Goal: Find specific page/section: Locate a particular part of the current website

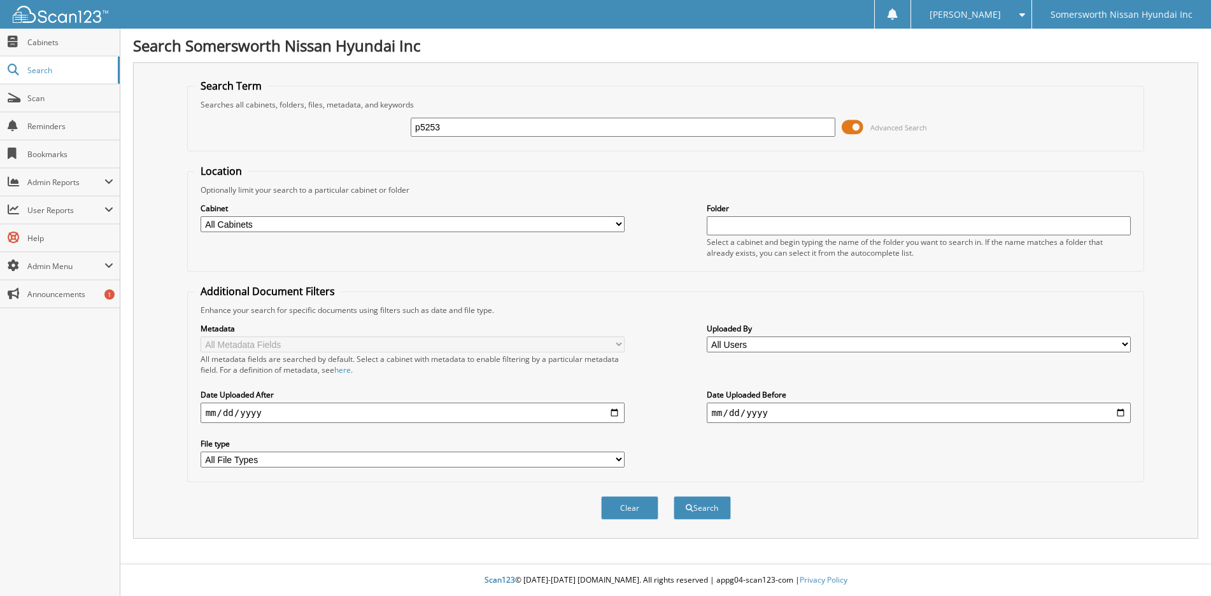
type input "p5253"
click at [674, 497] on button "Search" at bounding box center [702, 509] width 57 height 24
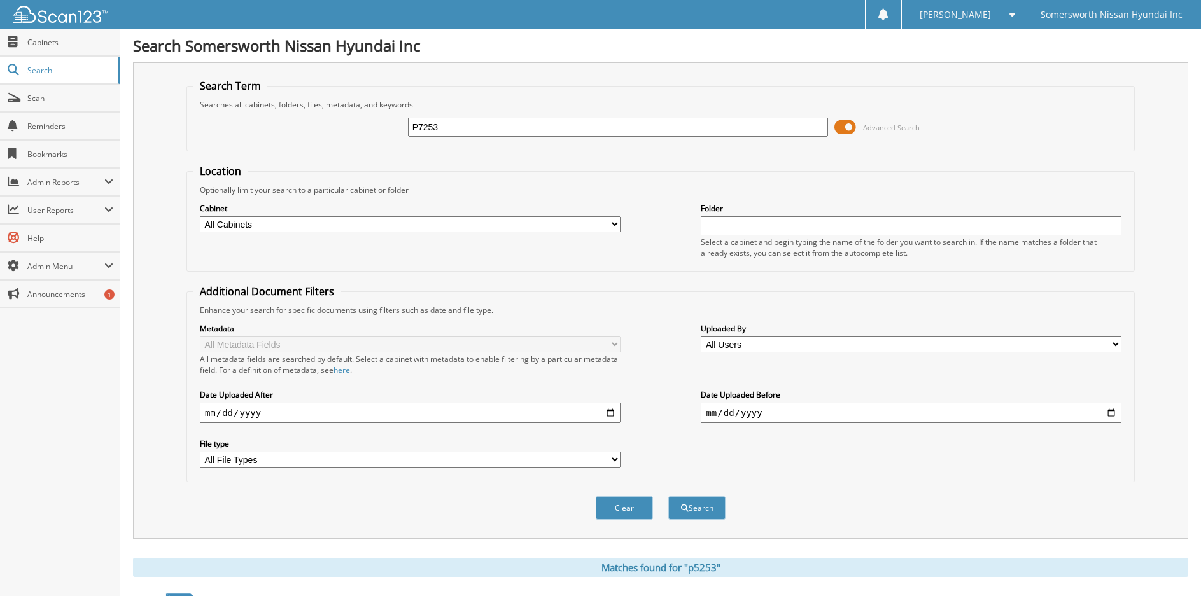
type input "P7253"
click at [668, 497] on button "Search" at bounding box center [696, 509] width 57 height 24
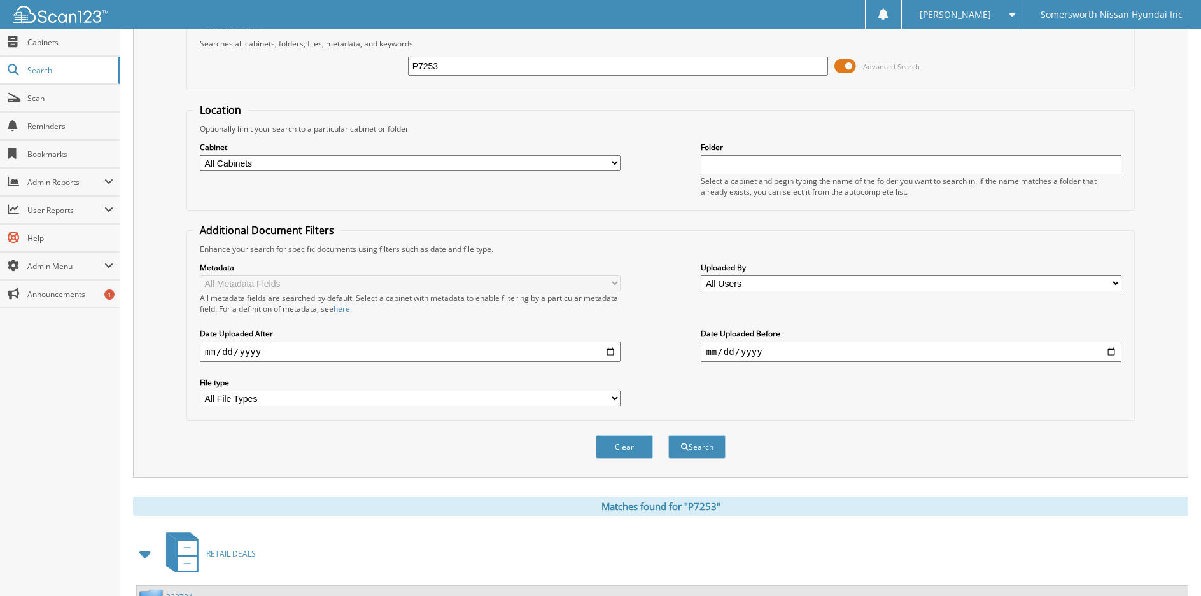
scroll to position [186, 0]
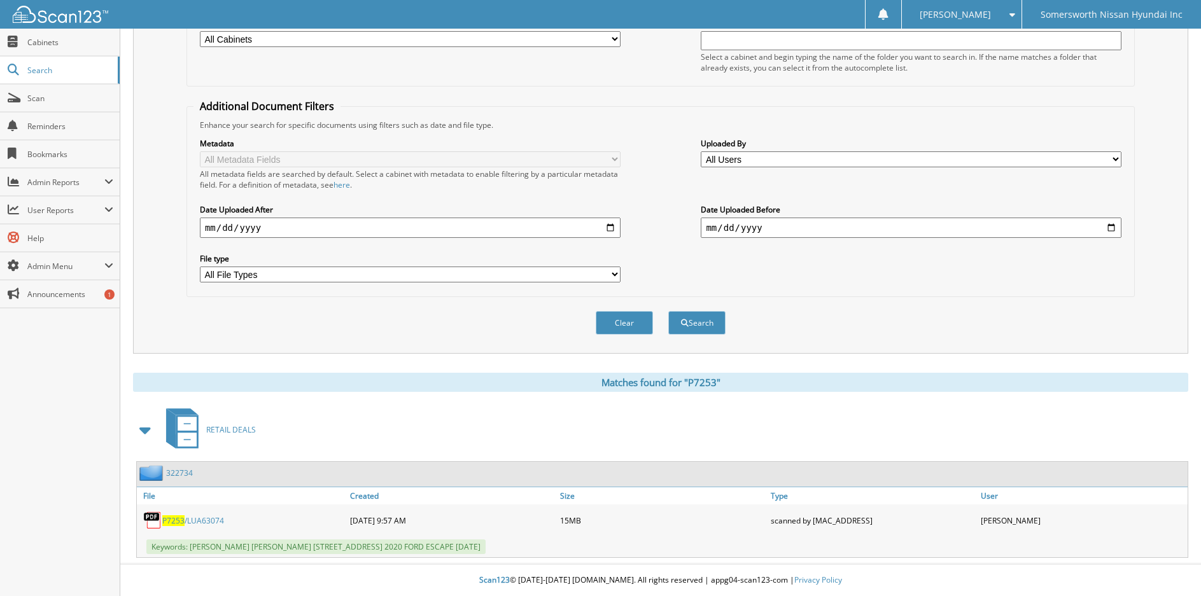
click at [190, 519] on link "P7253 /LUA63074" at bounding box center [193, 521] width 62 height 11
click at [991, 14] on span "[PERSON_NAME]" at bounding box center [955, 15] width 71 height 8
click at [998, 60] on link "Logout" at bounding box center [962, 62] width 120 height 22
